Goal: Information Seeking & Learning: Learn about a topic

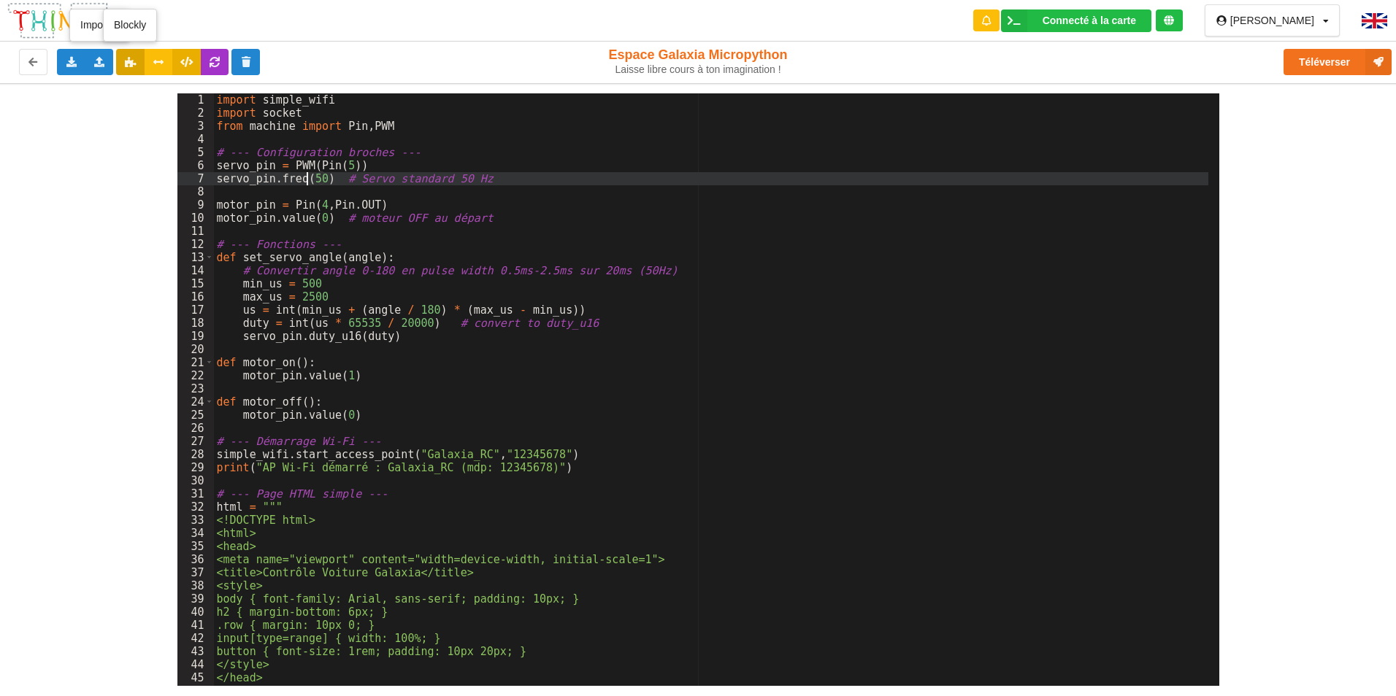
click at [124, 64] on icon at bounding box center [130, 61] width 12 height 9
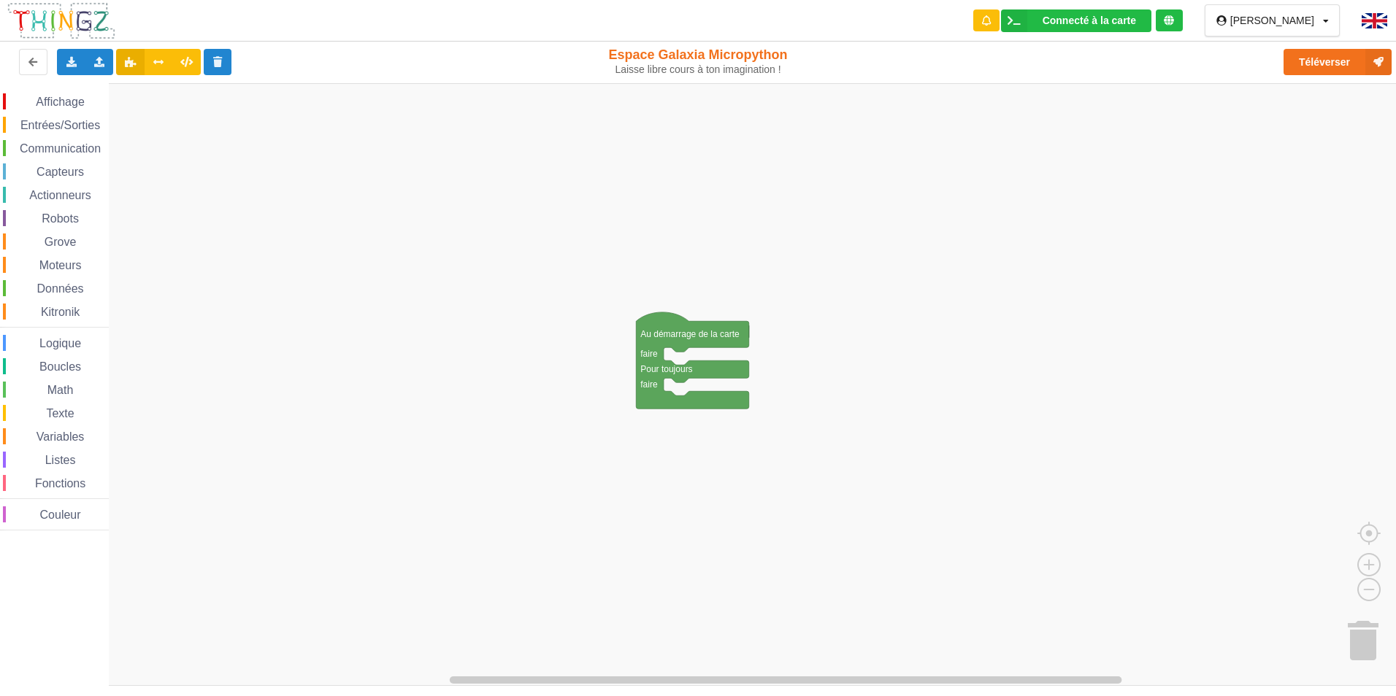
click at [39, 168] on span "Capteurs" at bounding box center [60, 172] width 52 height 12
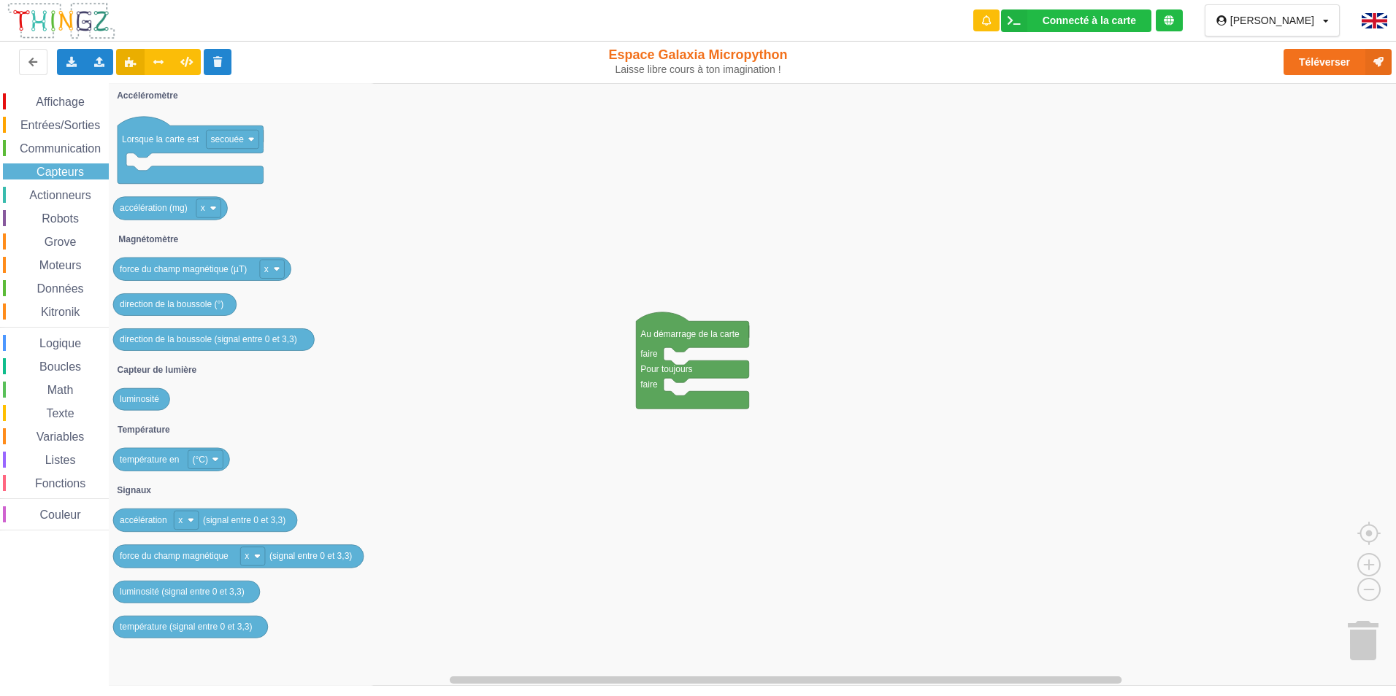
click at [45, 152] on span "Communication" at bounding box center [60, 148] width 85 height 12
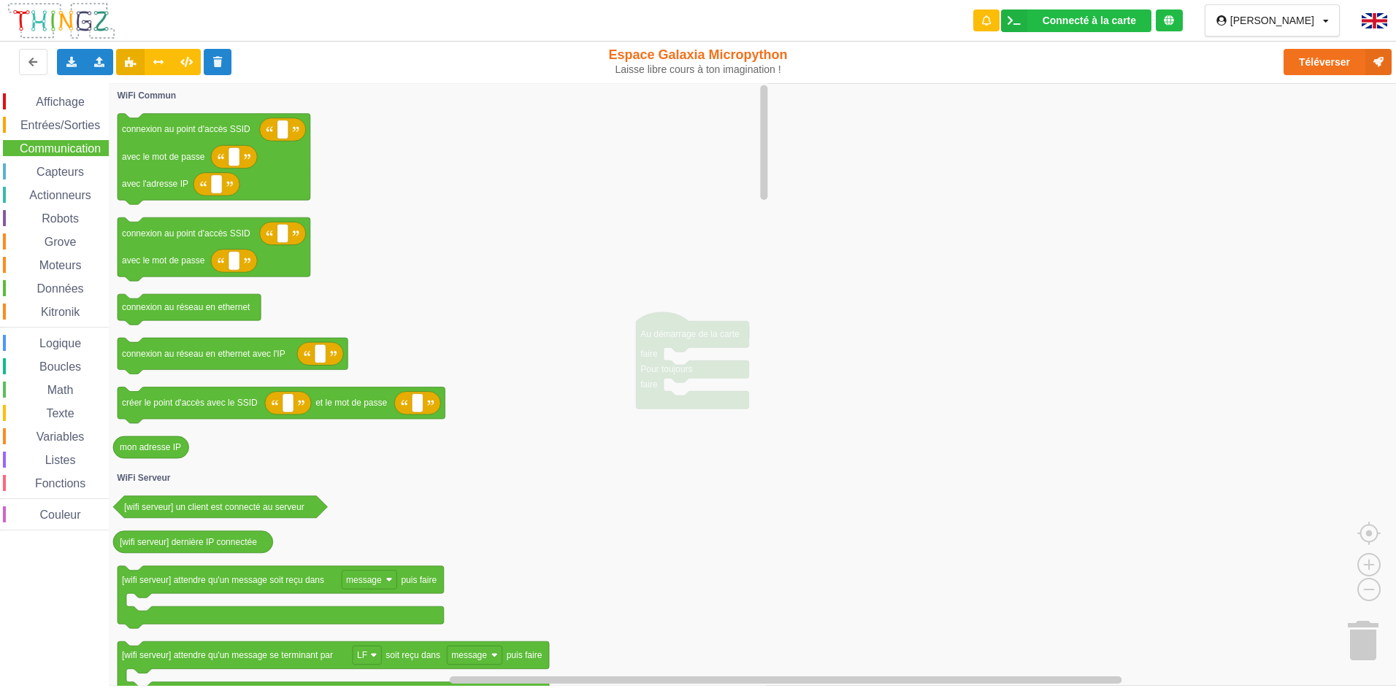
click at [48, 134] on div "Affichage Entrées/Sorties Communication Capteurs Actionneurs Robots Grove Moteu…" at bounding box center [54, 311] width 109 height 437
click at [49, 131] on div "Entrées/Sorties" at bounding box center [56, 125] width 106 height 16
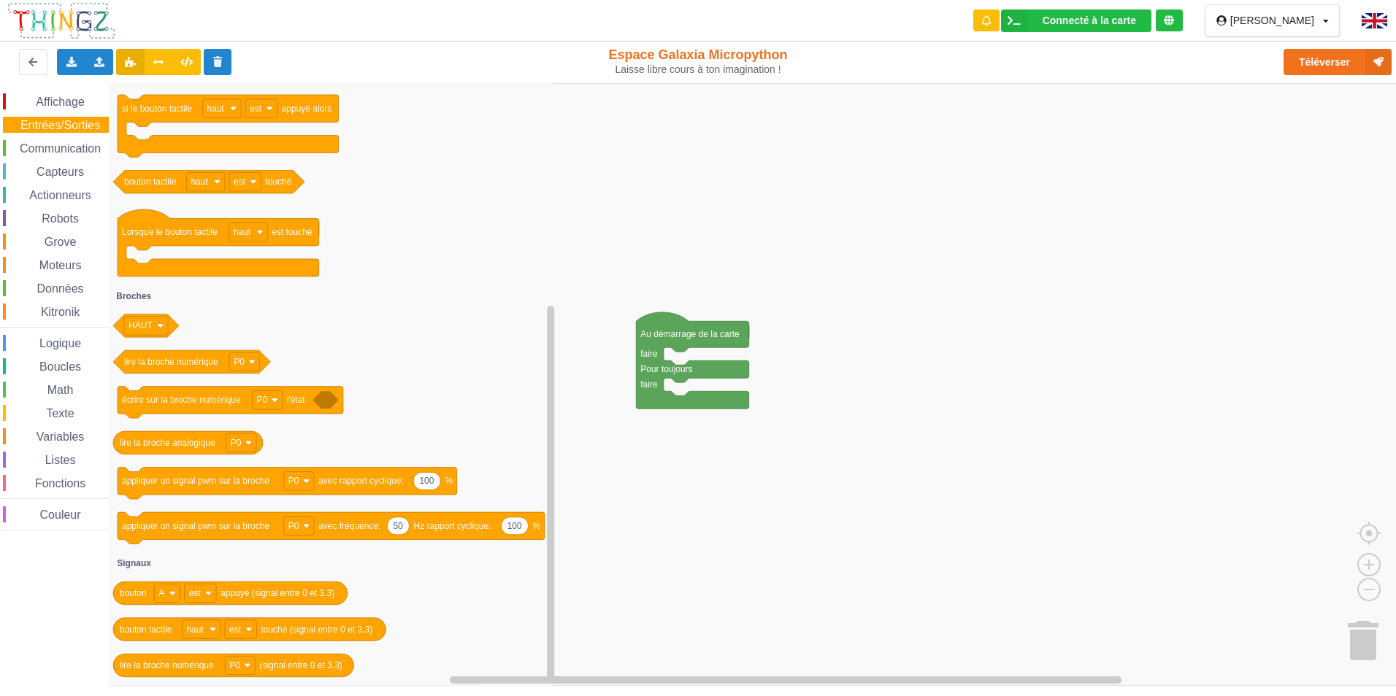
click at [64, 131] on div "Entrées/Sorties" at bounding box center [56, 125] width 106 height 16
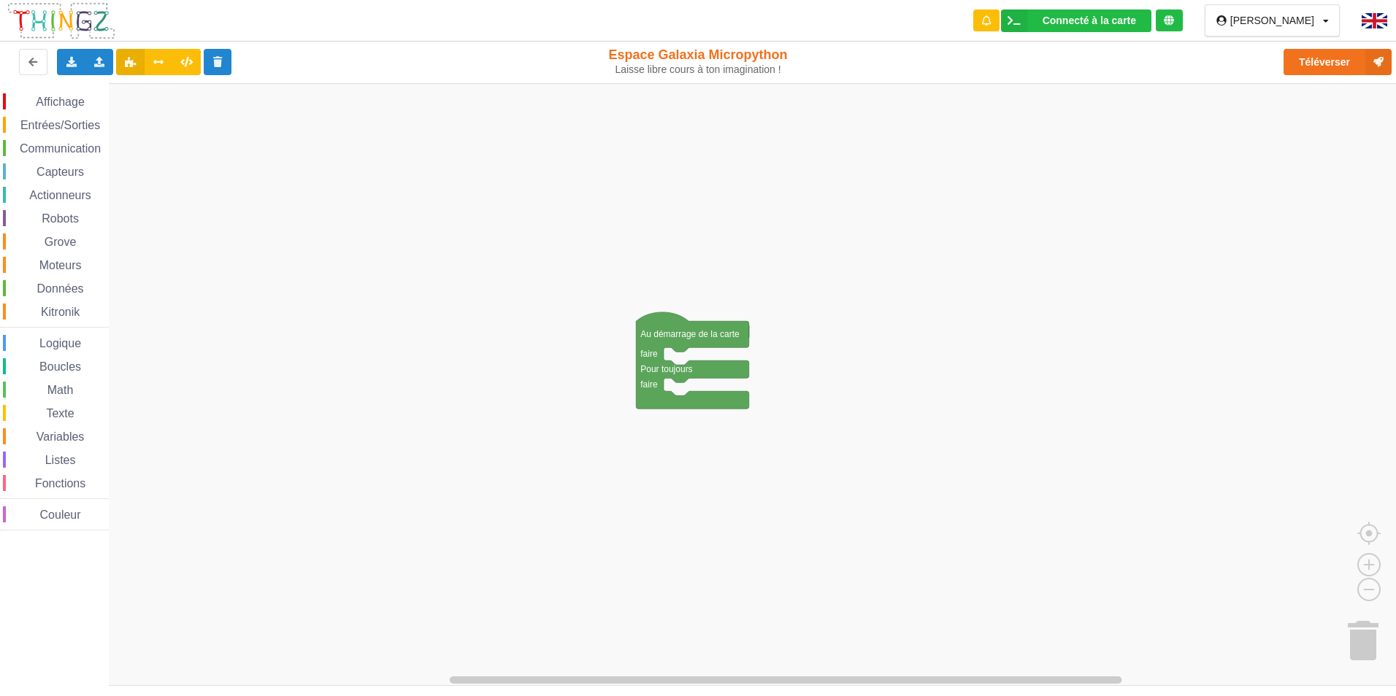
click at [62, 143] on span "Communication" at bounding box center [60, 148] width 85 height 12
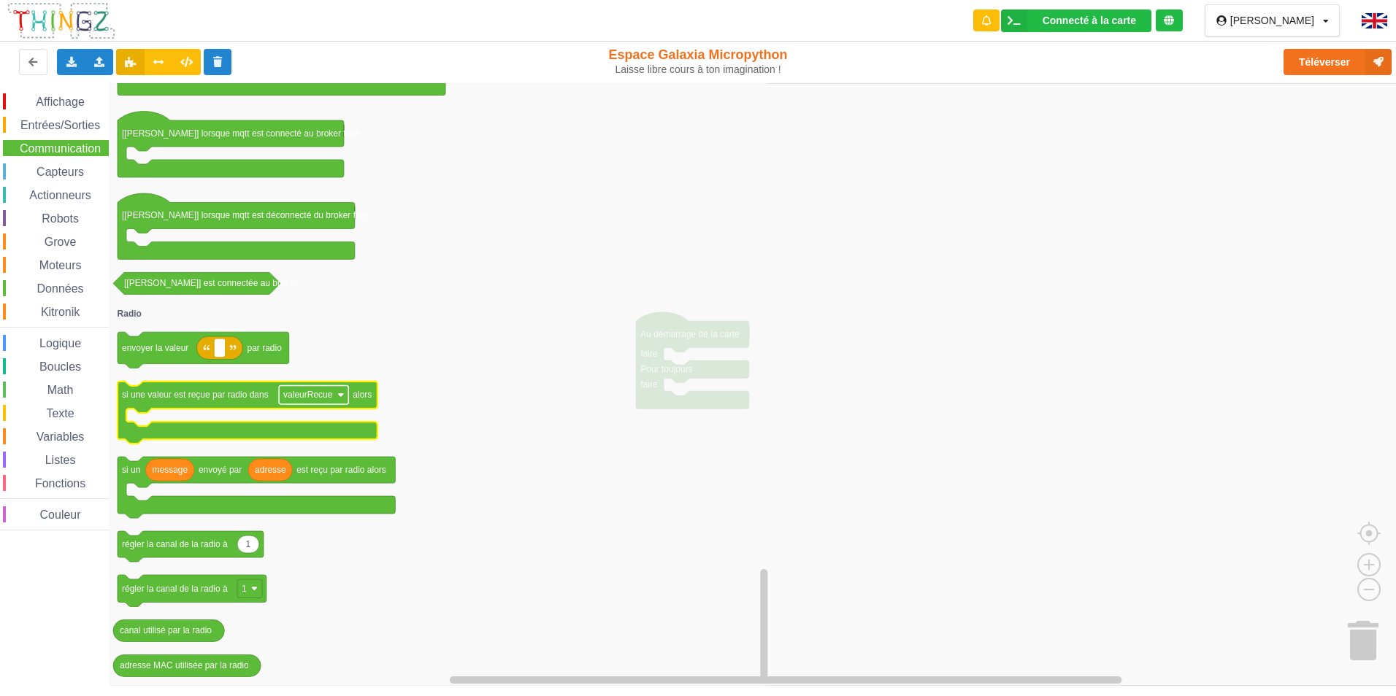
click at [307, 393] on text "valeurRecue" at bounding box center [308, 395] width 50 height 10
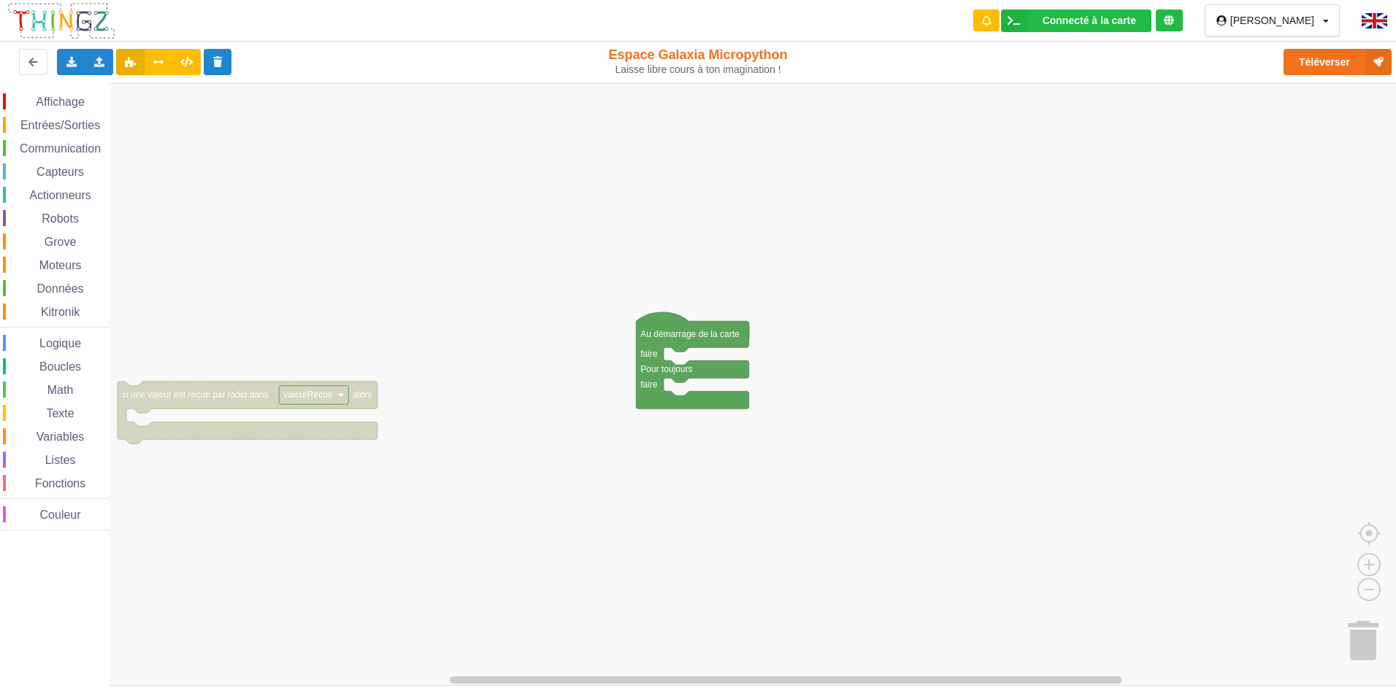
click at [307, 393] on text "valeurRecue" at bounding box center [308, 395] width 50 height 10
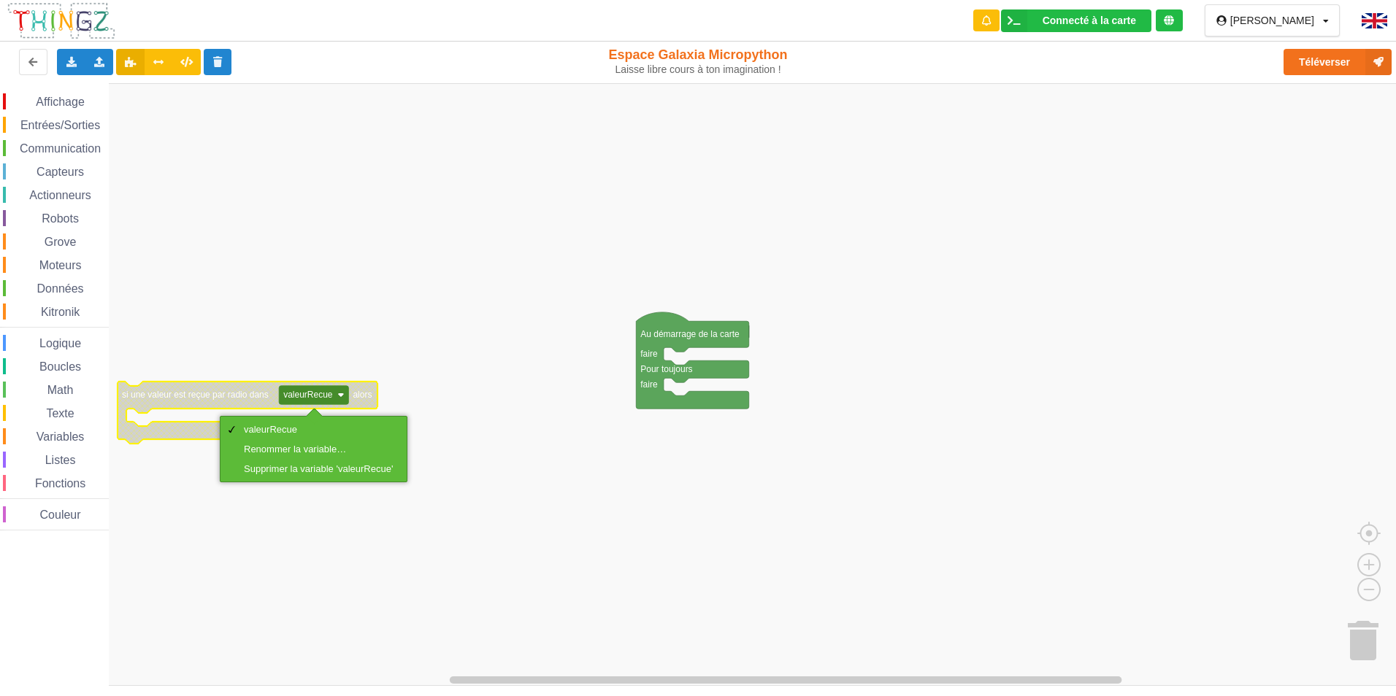
click at [307, 393] on text "valeurRecue" at bounding box center [308, 395] width 50 height 10
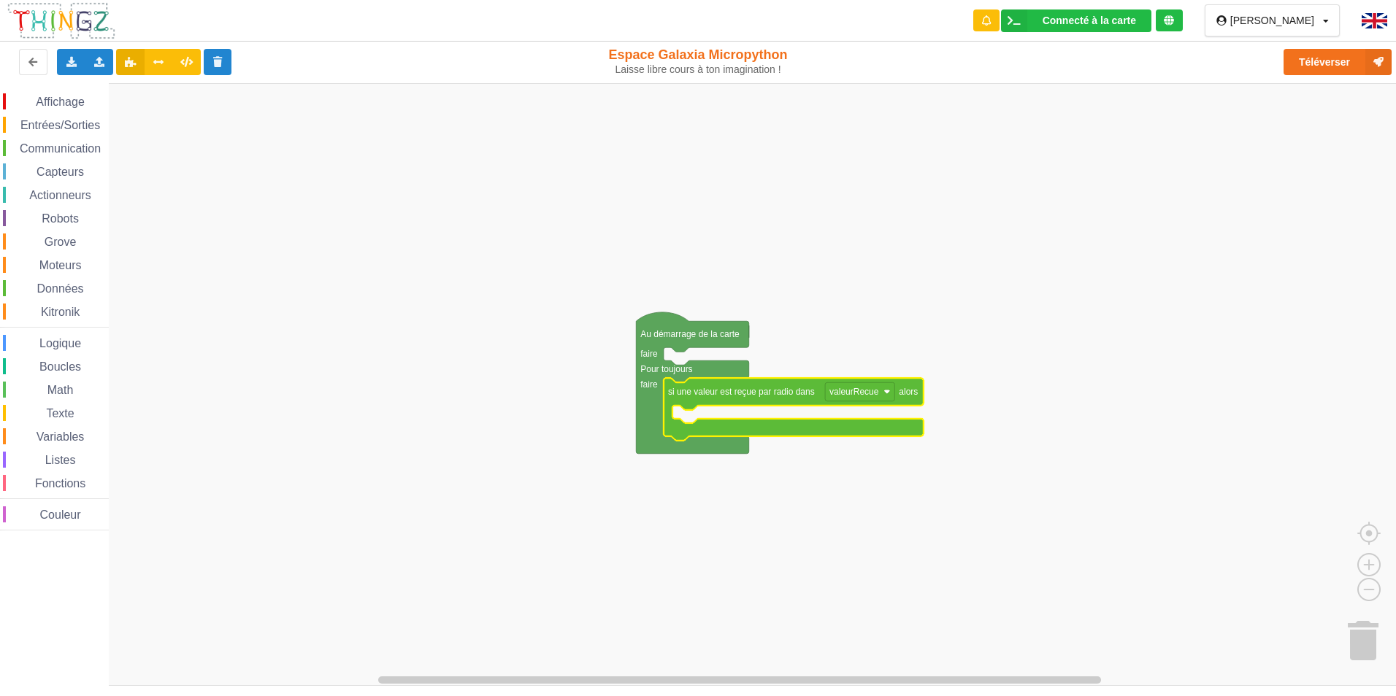
click at [38, 265] on div "Moteurs" at bounding box center [56, 265] width 106 height 16
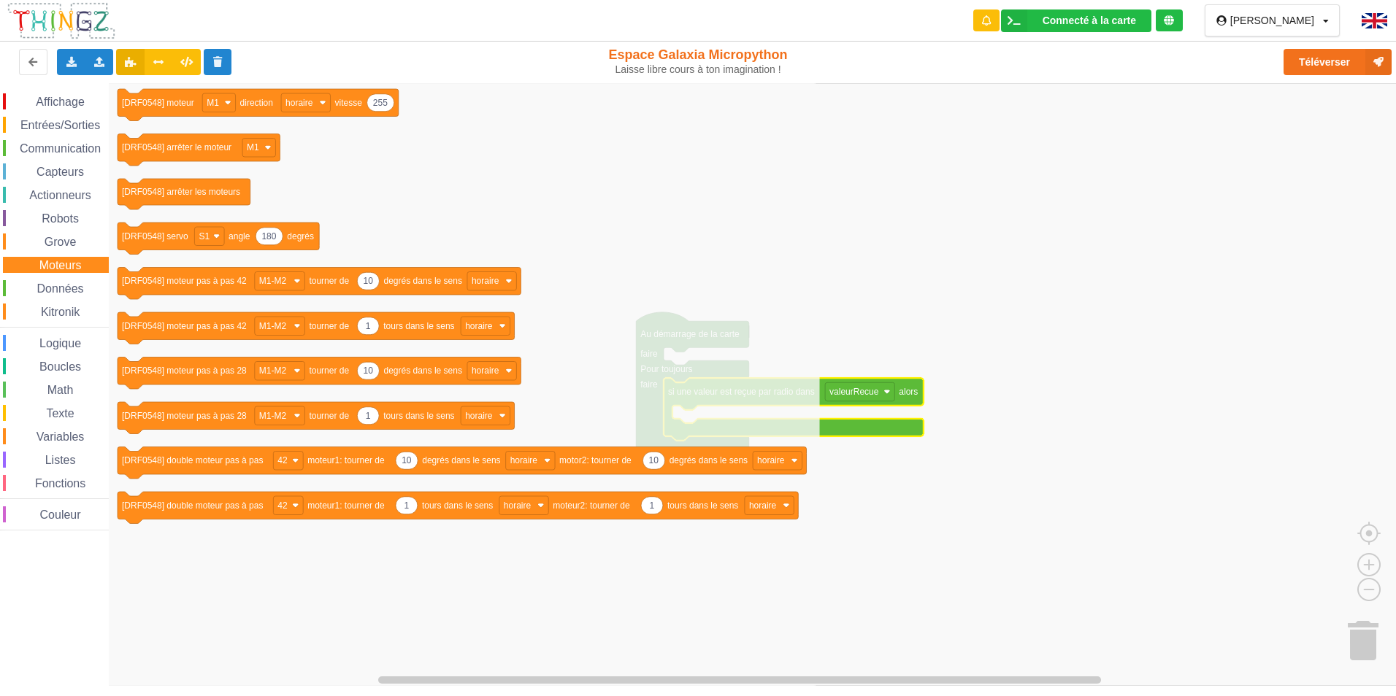
click at [49, 283] on span "Données" at bounding box center [60, 289] width 51 height 12
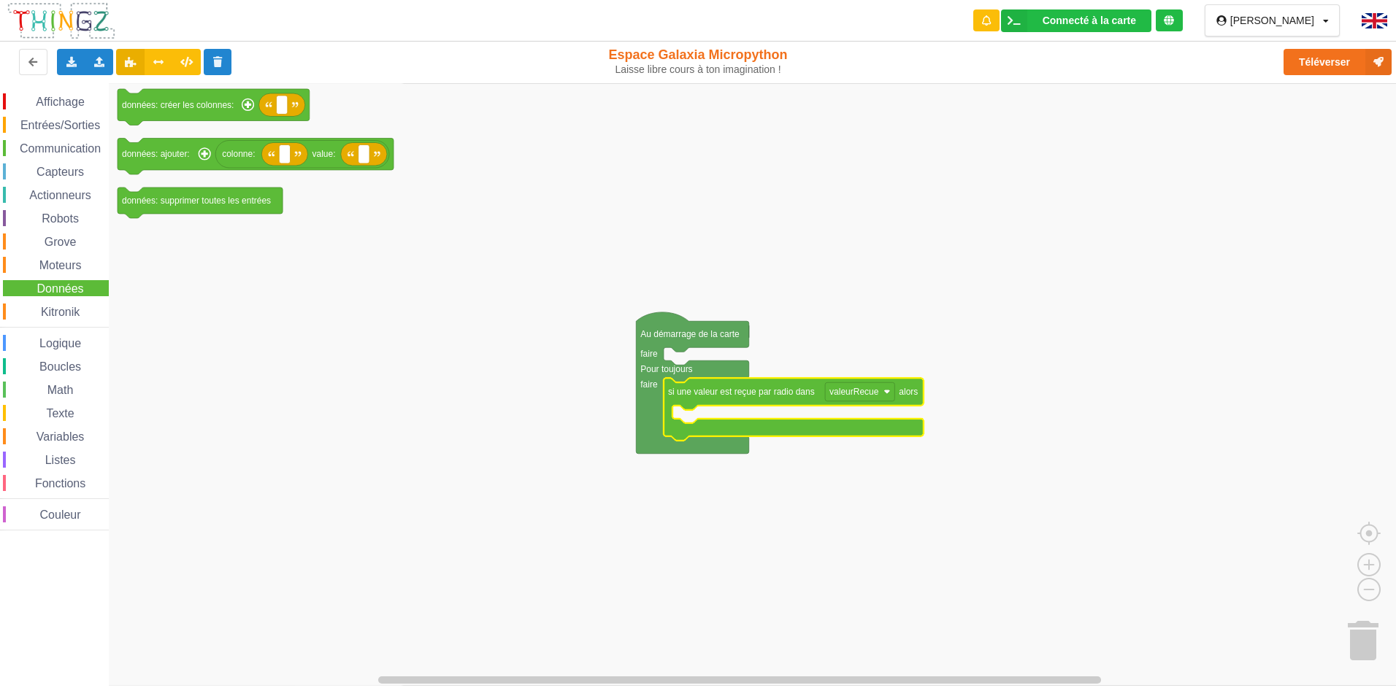
click at [59, 305] on div "Kitronik" at bounding box center [56, 312] width 106 height 16
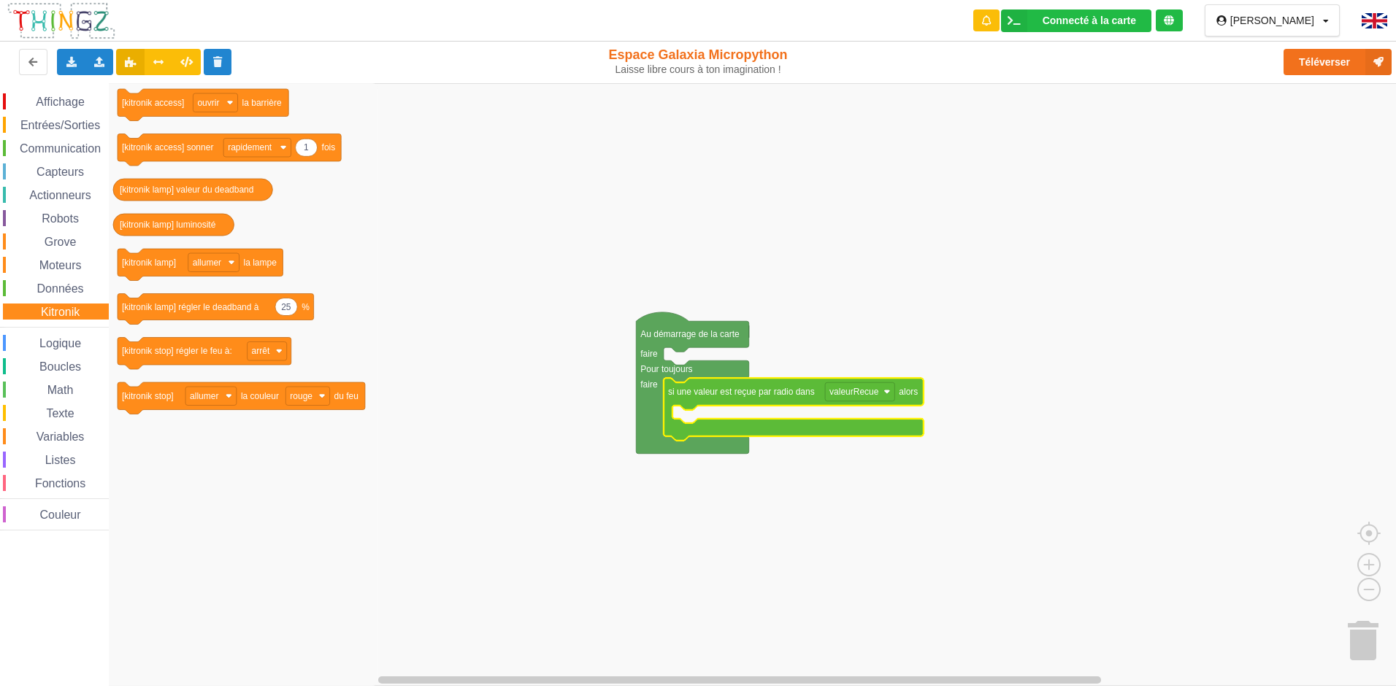
click at [58, 288] on span "Données" at bounding box center [60, 289] width 51 height 12
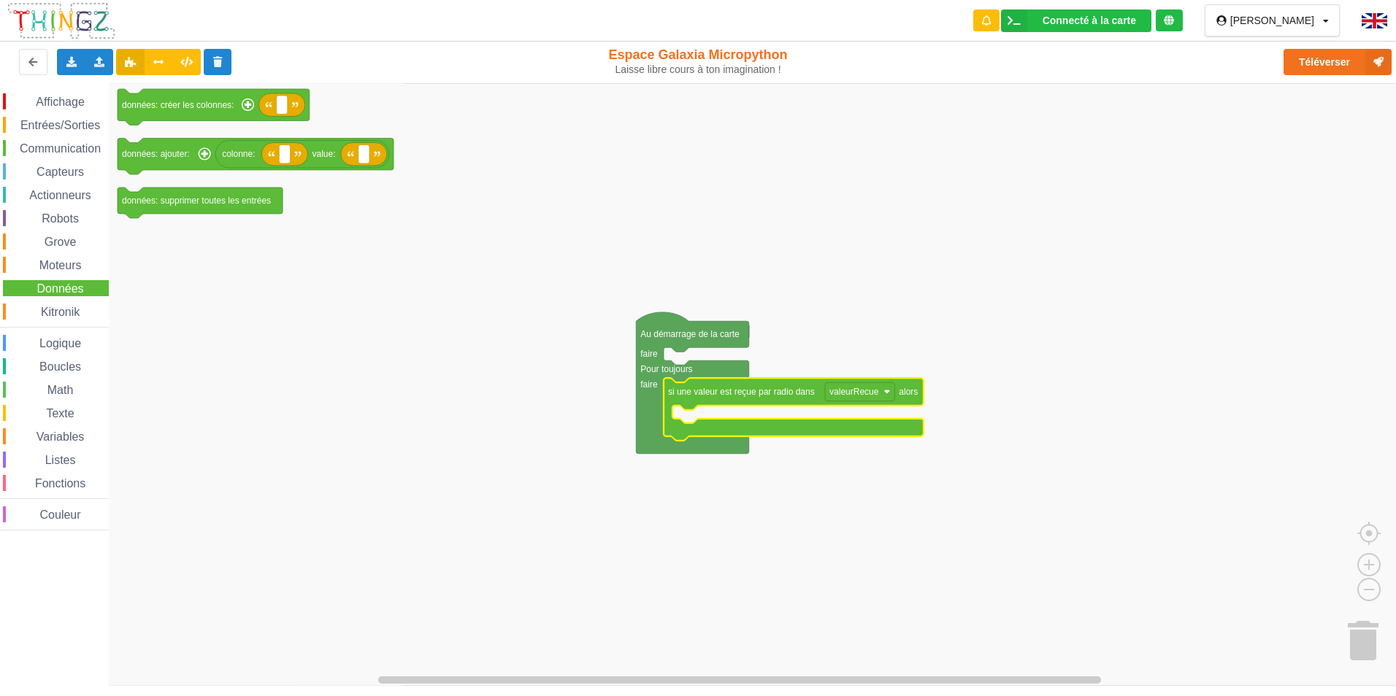
click at [61, 264] on span "Moteurs" at bounding box center [60, 265] width 47 height 12
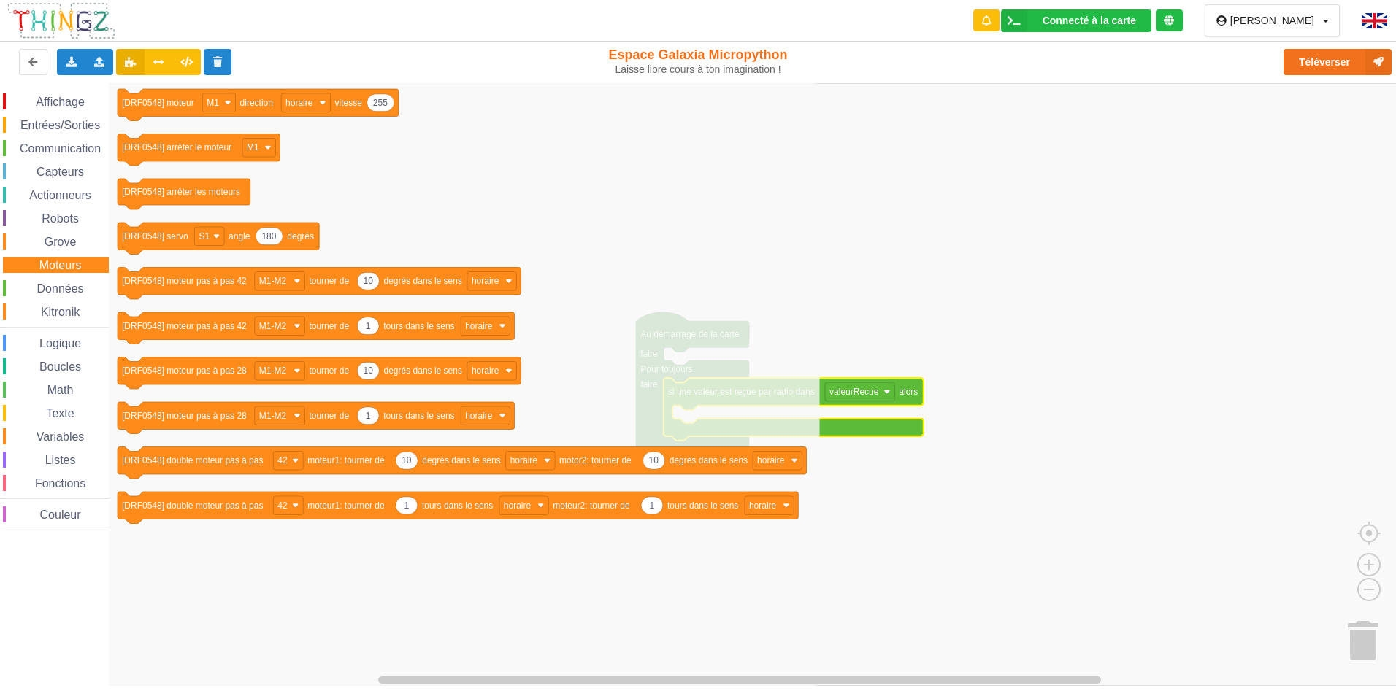
click at [64, 240] on span "Grove" at bounding box center [60, 242] width 36 height 12
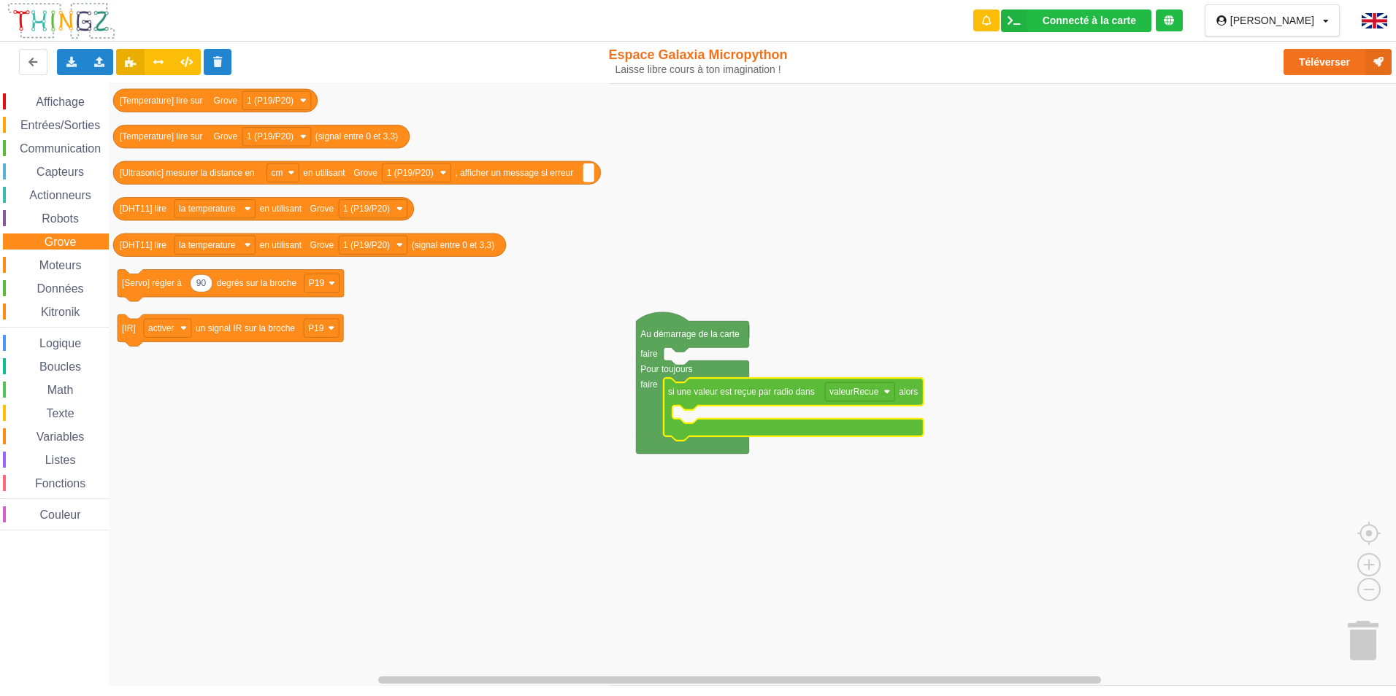
drag, startPoint x: 68, startPoint y: 221, endPoint x: 72, endPoint y: 193, distance: 28.7
click at [68, 220] on span "Robots" at bounding box center [60, 218] width 42 height 12
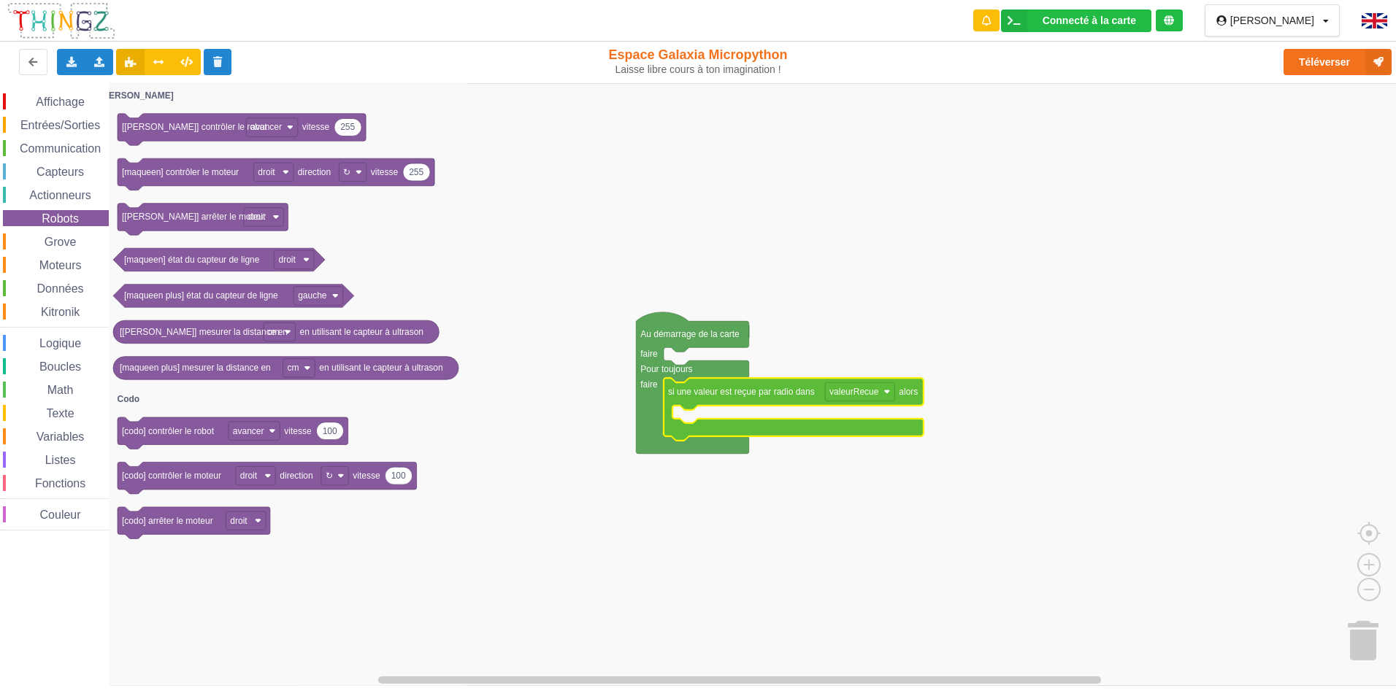
click at [72, 193] on span "Actionneurs" at bounding box center [60, 195] width 66 height 12
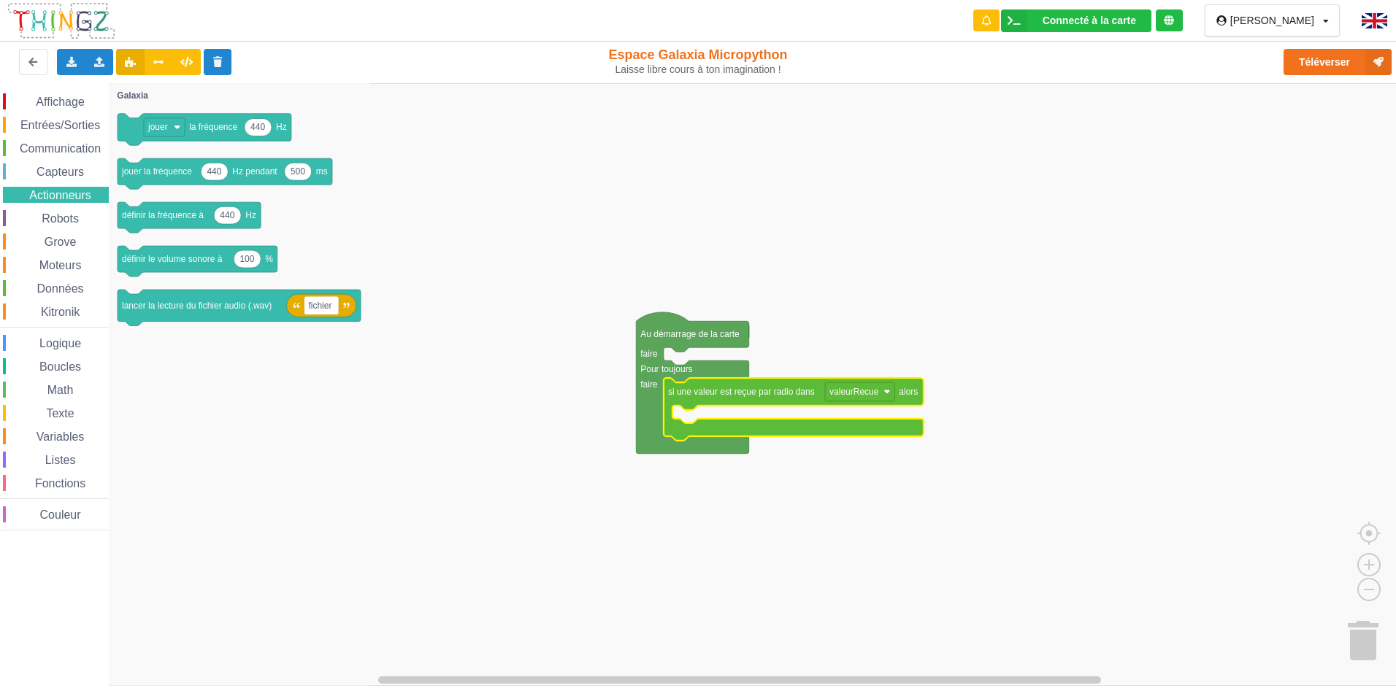
drag, startPoint x: 69, startPoint y: 187, endPoint x: 66, endPoint y: 178, distance: 9.0
click at [68, 185] on div "Affichage Entrées/Sorties Communication Capteurs Actionneurs Robots Grove Moteu…" at bounding box center [54, 311] width 109 height 437
click at [64, 169] on span "Capteurs" at bounding box center [60, 172] width 52 height 12
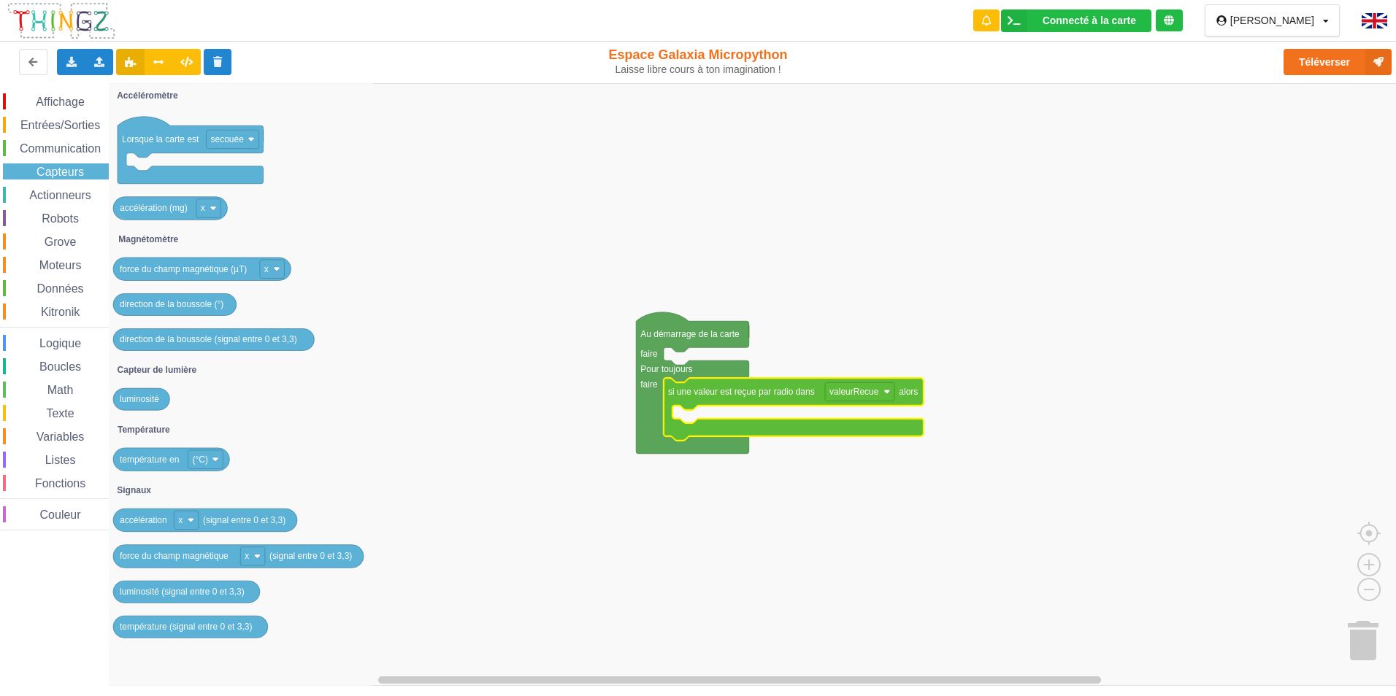
click at [77, 360] on div "Boucles" at bounding box center [56, 366] width 106 height 16
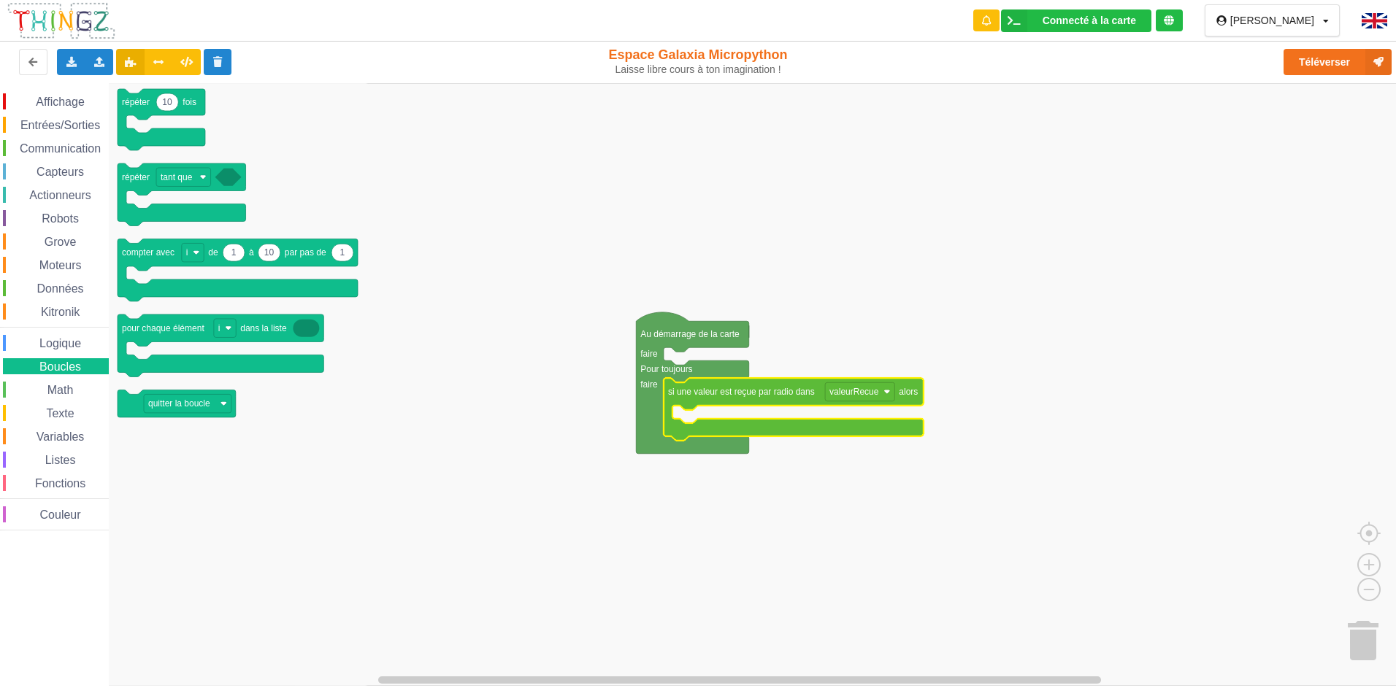
click at [35, 335] on div "Logique" at bounding box center [56, 343] width 106 height 16
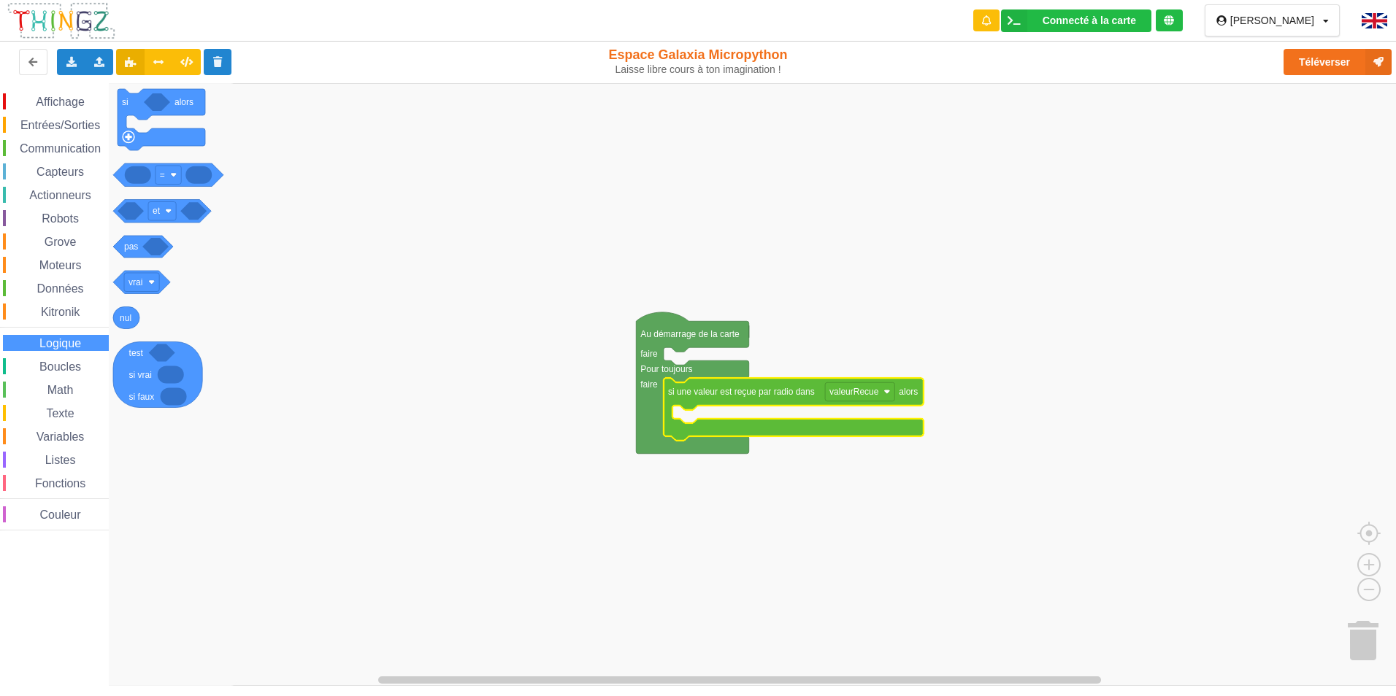
click at [69, 396] on span "Math" at bounding box center [60, 390] width 31 height 12
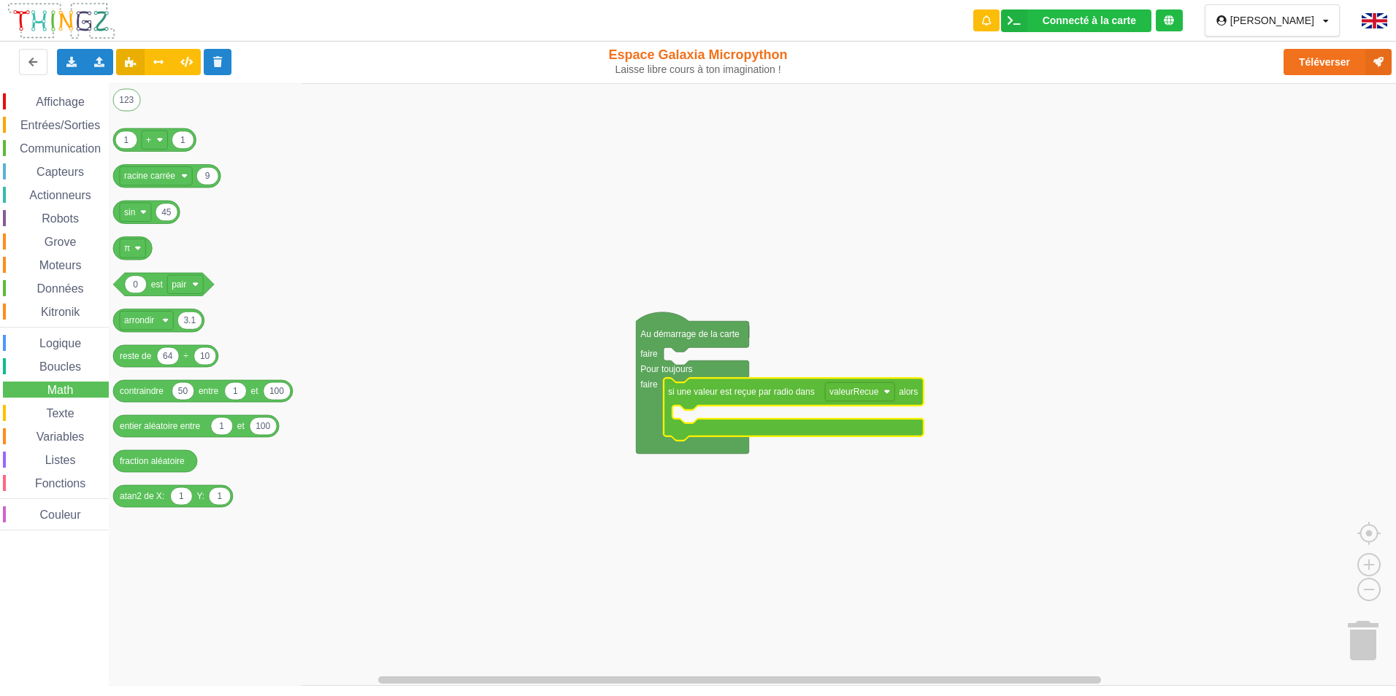
click at [61, 424] on div "Affichage Entrées/Sorties Communication Capteurs Actionneurs Robots Grove Moteu…" at bounding box center [54, 311] width 109 height 437
click at [47, 151] on span "Communication" at bounding box center [60, 148] width 85 height 12
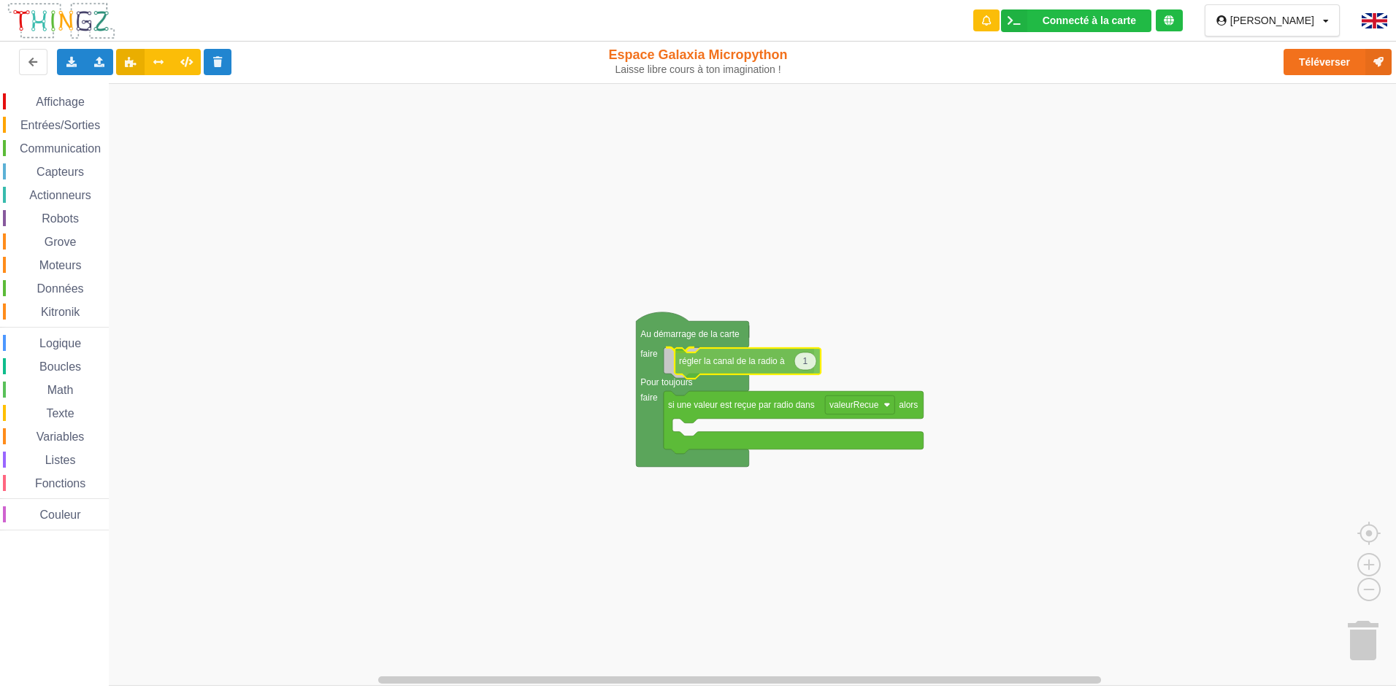
click at [686, 367] on div "Affichage Entrées/Sorties Communication Capteurs Actionneurs Robots Grove Moteu…" at bounding box center [703, 384] width 1406 height 603
click at [33, 147] on span "Communication" at bounding box center [60, 148] width 85 height 12
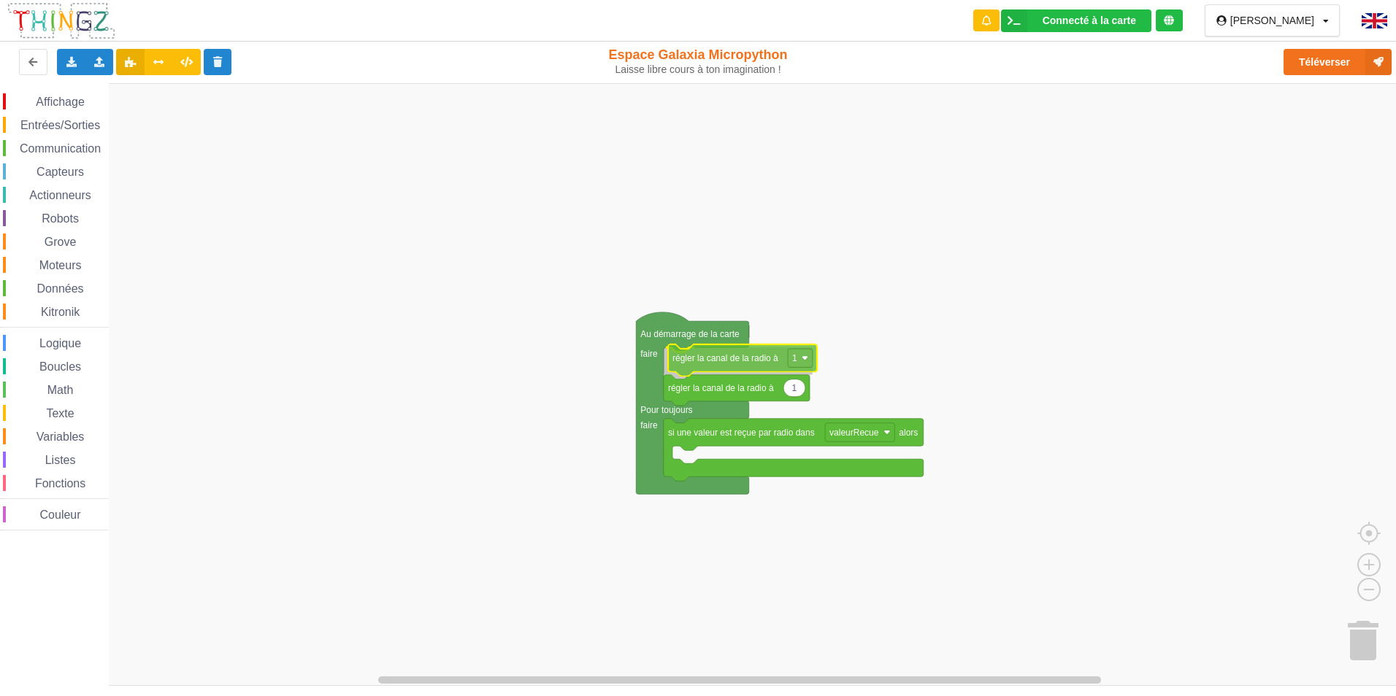
click at [712, 356] on div "Affichage Entrées/Sorties Communication Capteurs Actionneurs Robots Grove Moteu…" at bounding box center [703, 384] width 1406 height 603
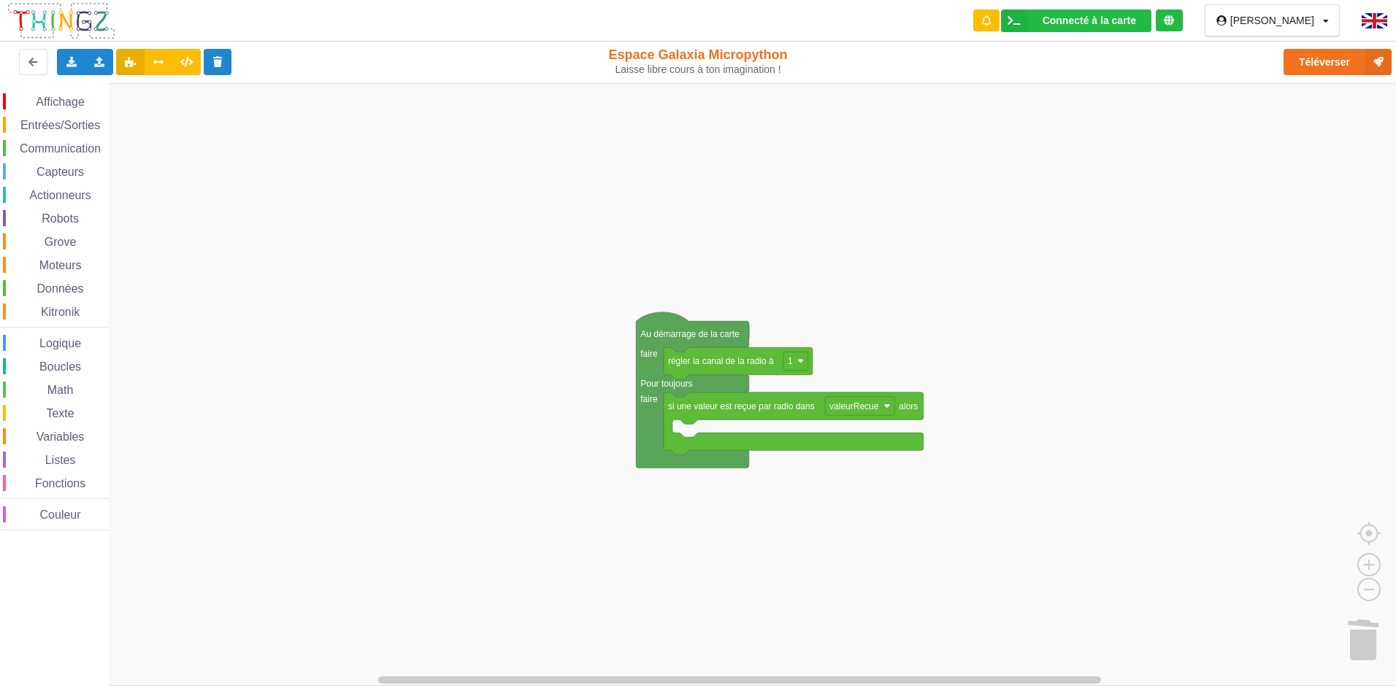
click at [69, 140] on div "Communication" at bounding box center [56, 148] width 106 height 16
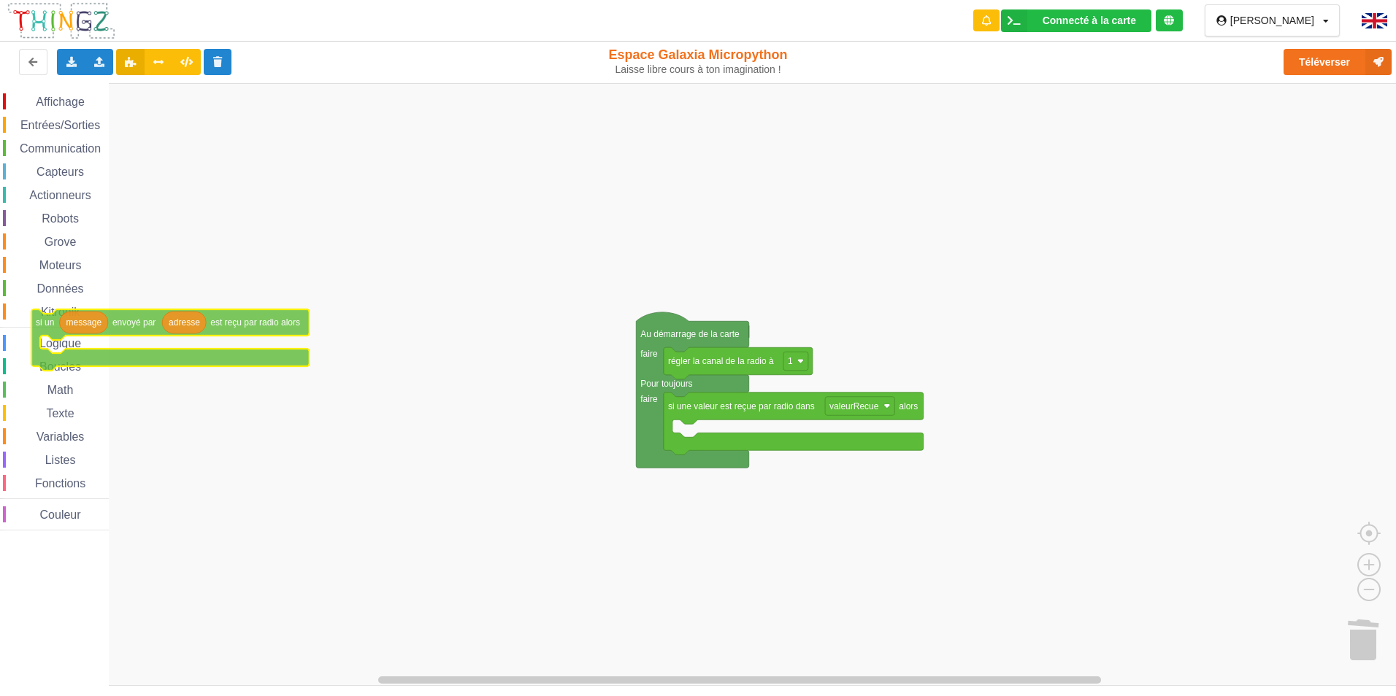
click at [45, 330] on div "Affichage Entrées/Sorties Communication Capteurs Actionneurs Robots Grove Moteu…" at bounding box center [703, 384] width 1406 height 603
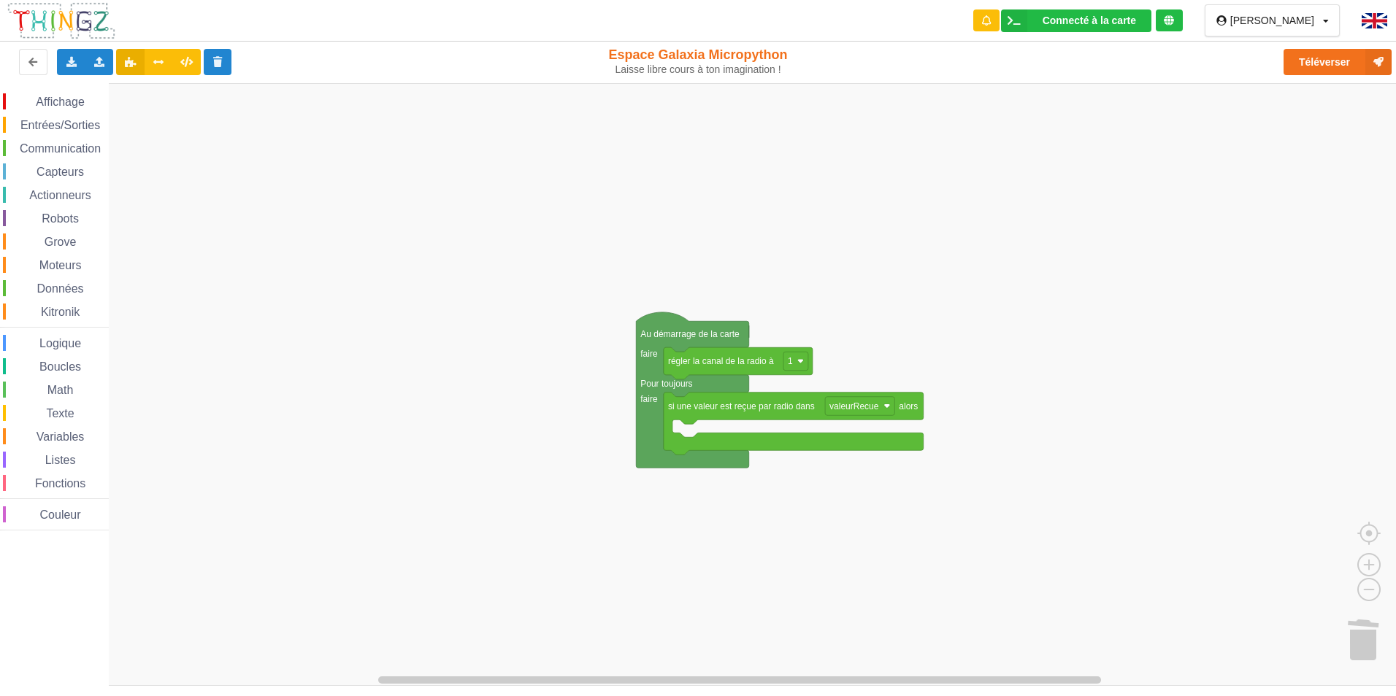
click at [67, 147] on span "Communication" at bounding box center [60, 148] width 85 height 12
